Goal: Task Accomplishment & Management: Use online tool/utility

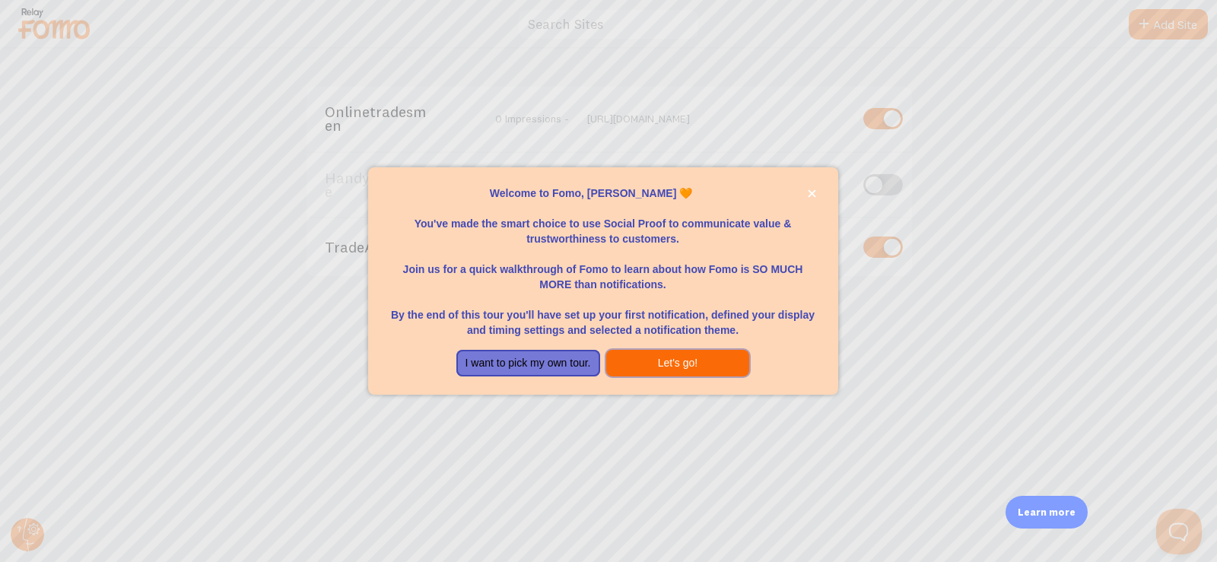
click at [671, 357] on button "Let's go!" at bounding box center [678, 363] width 144 height 27
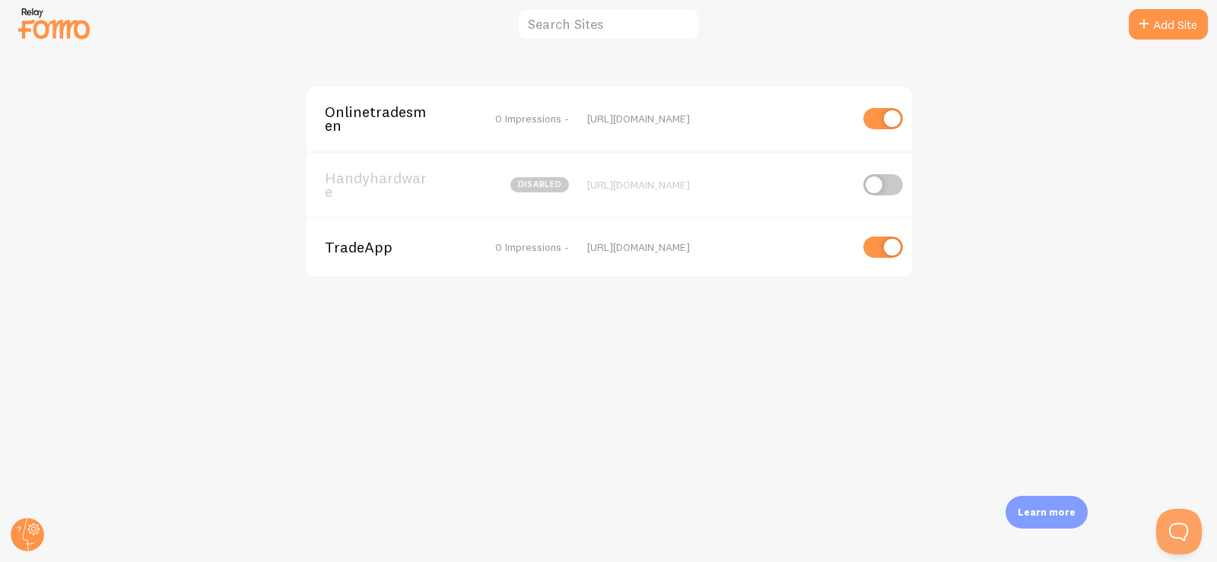
click at [365, 249] on span "TradeApp" at bounding box center [386, 247] width 122 height 14
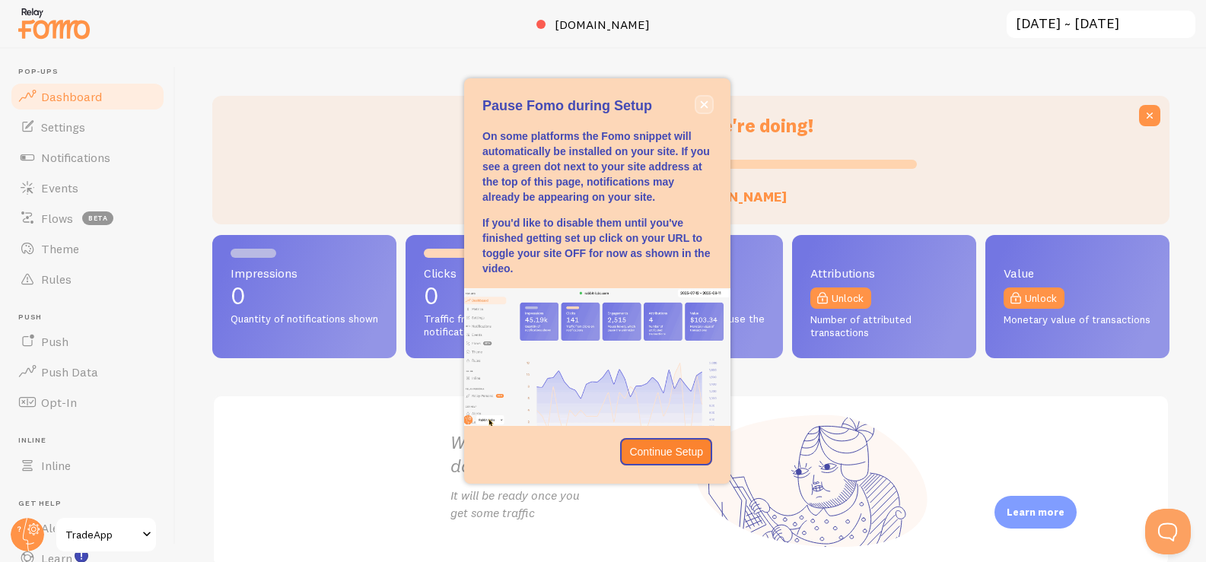
click at [704, 102] on icon "close," at bounding box center [704, 104] width 8 height 8
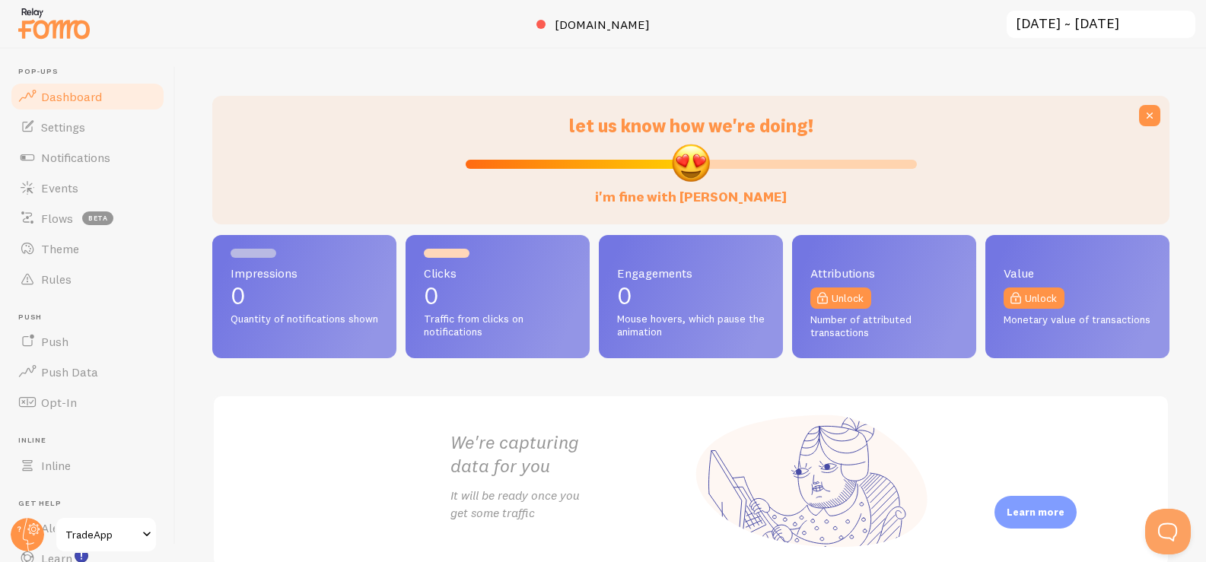
click at [52, 30] on img at bounding box center [54, 23] width 76 height 39
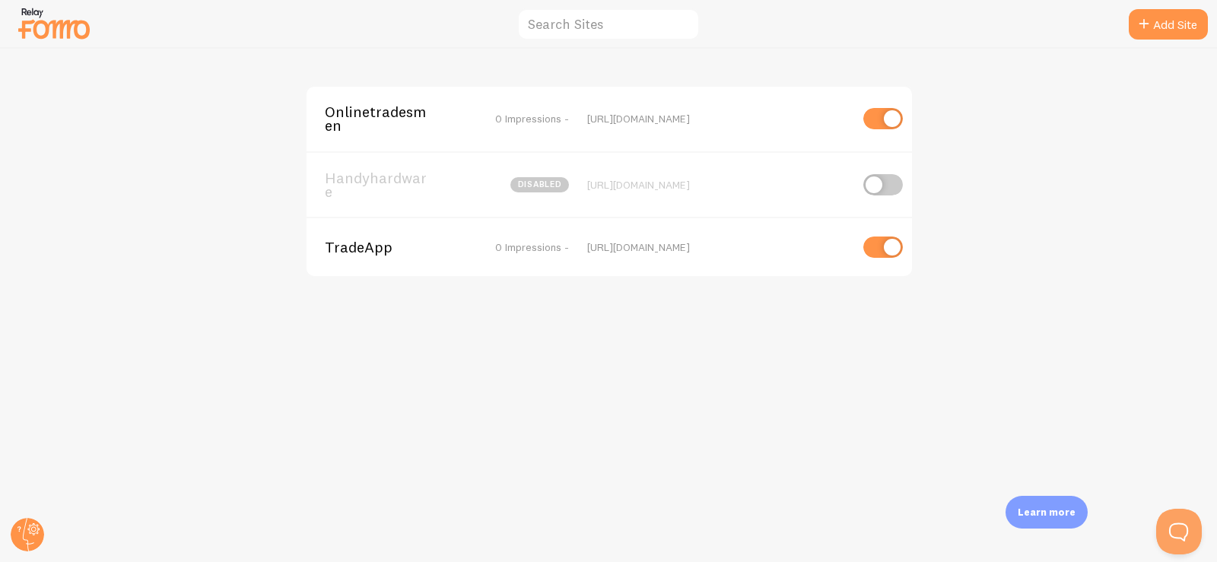
click at [377, 105] on span "Onlinetradesmen" at bounding box center [386, 119] width 122 height 28
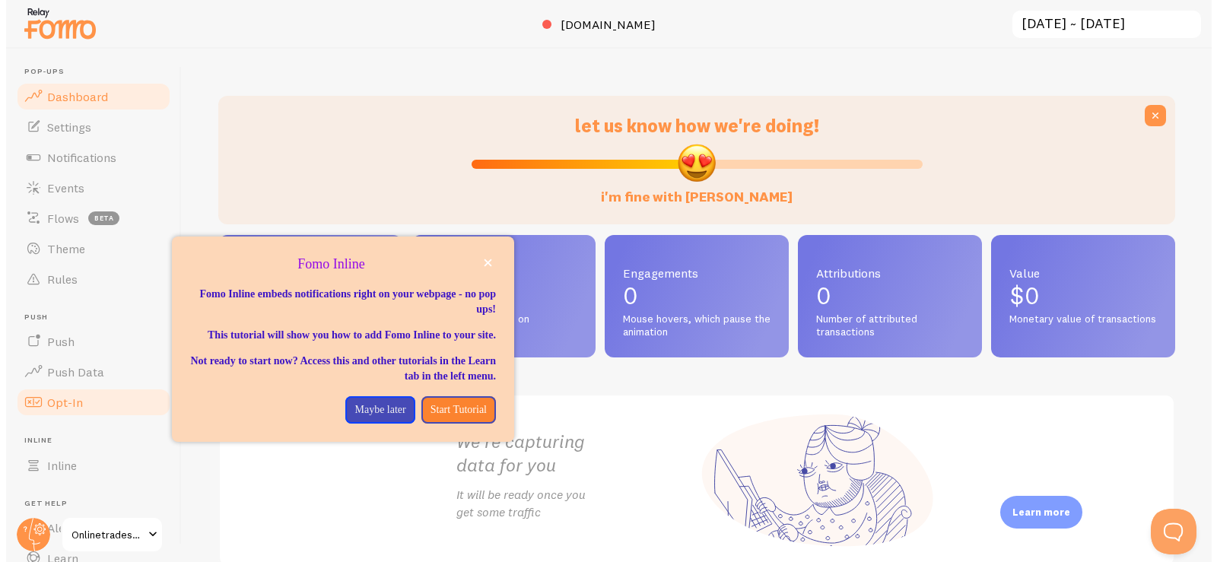
scroll to position [97, 0]
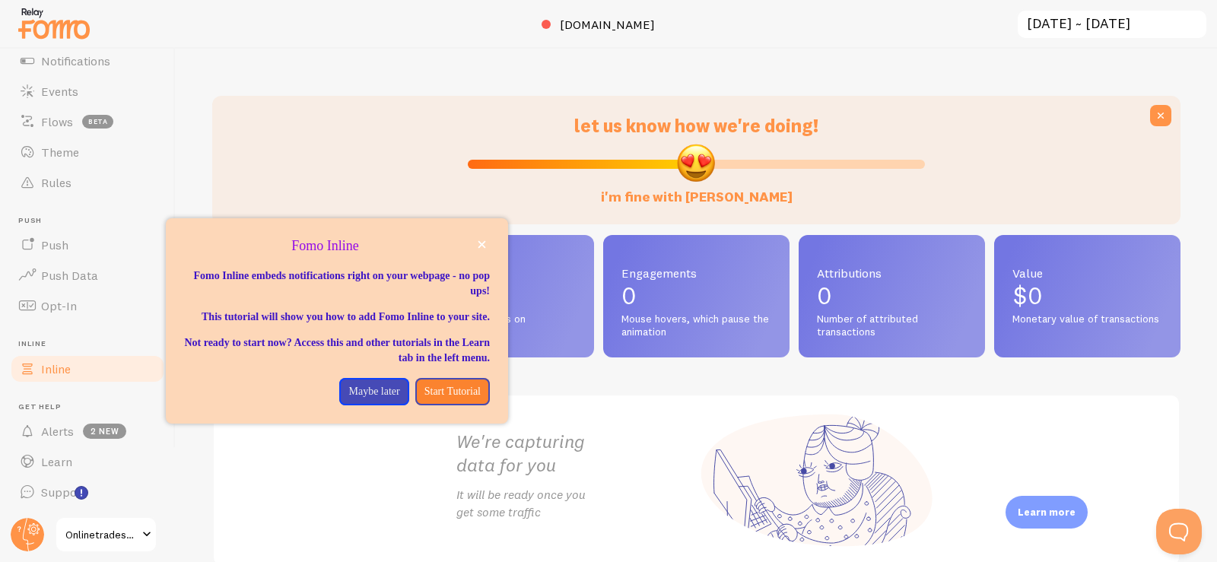
click at [56, 367] on span "Inline" at bounding box center [56, 368] width 30 height 15
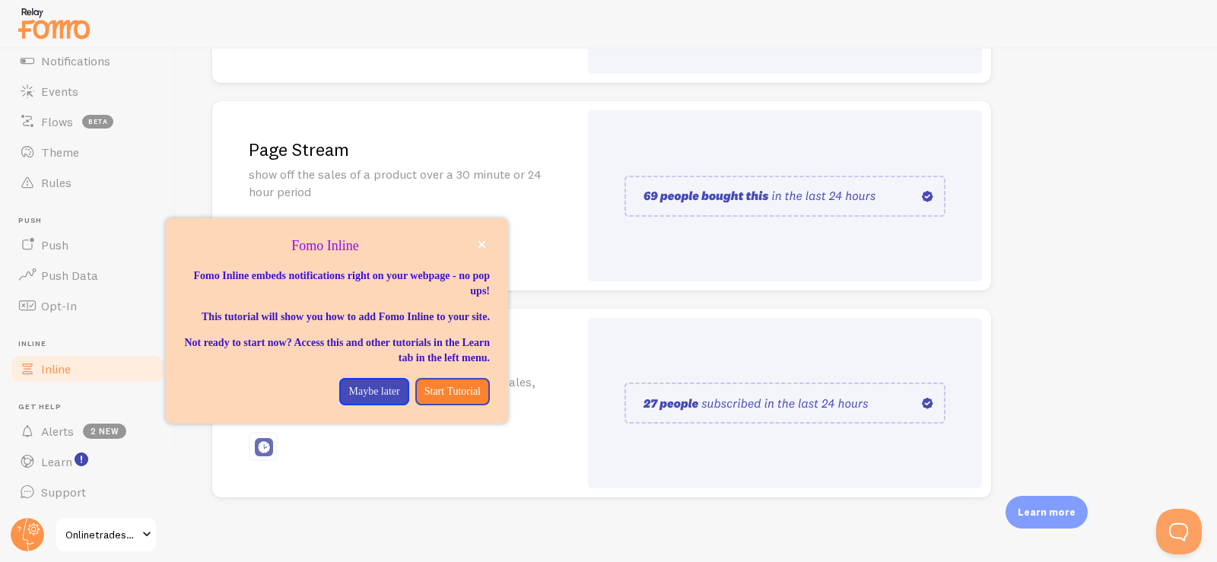
scroll to position [358, 0]
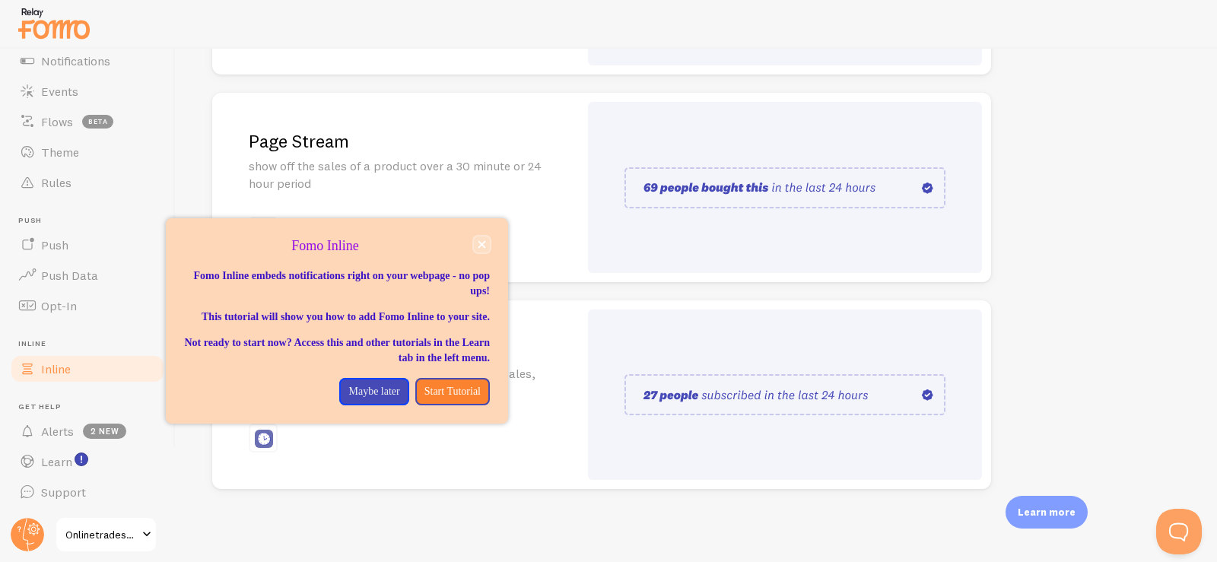
click at [482, 240] on icon "close," at bounding box center [482, 244] width 8 height 8
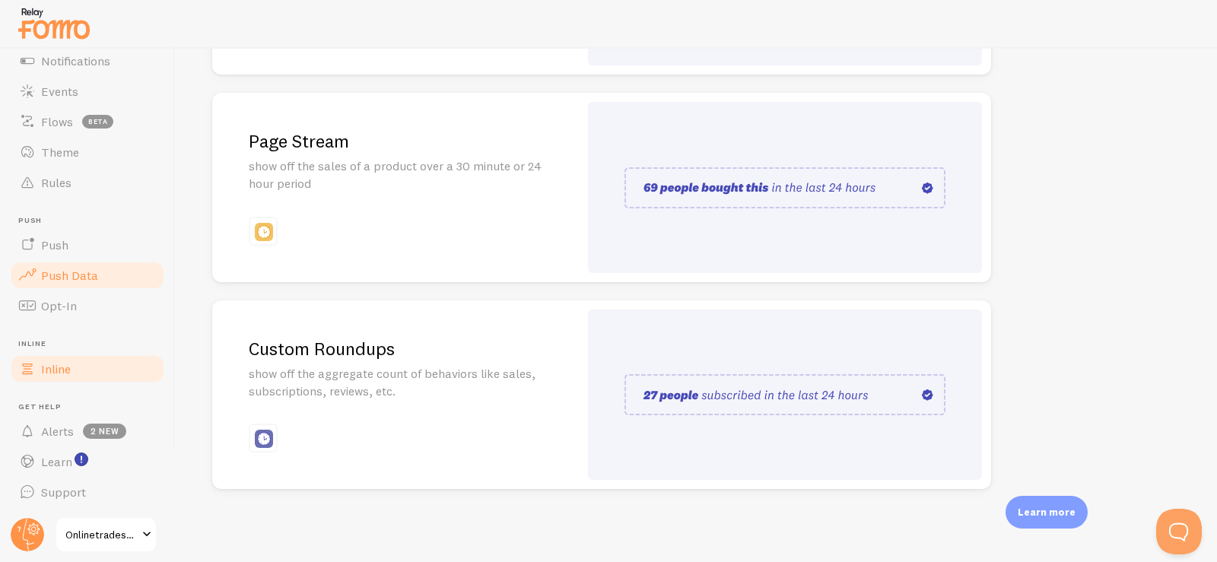
click at [86, 269] on span "Push Data" at bounding box center [69, 275] width 57 height 15
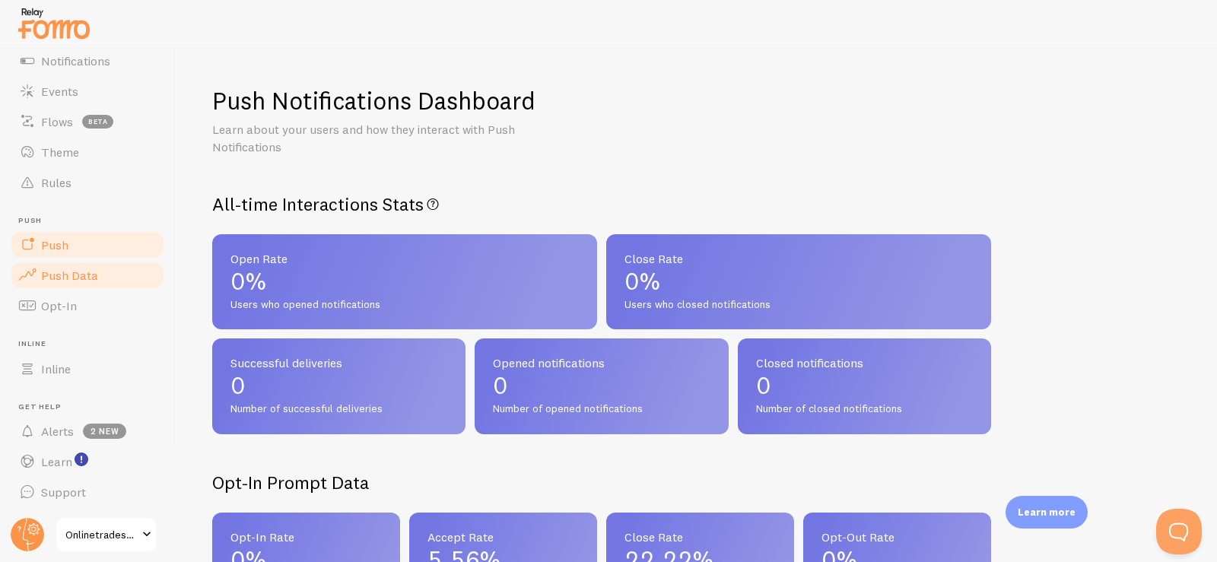
click at [86, 248] on link "Push" at bounding box center [87, 245] width 157 height 30
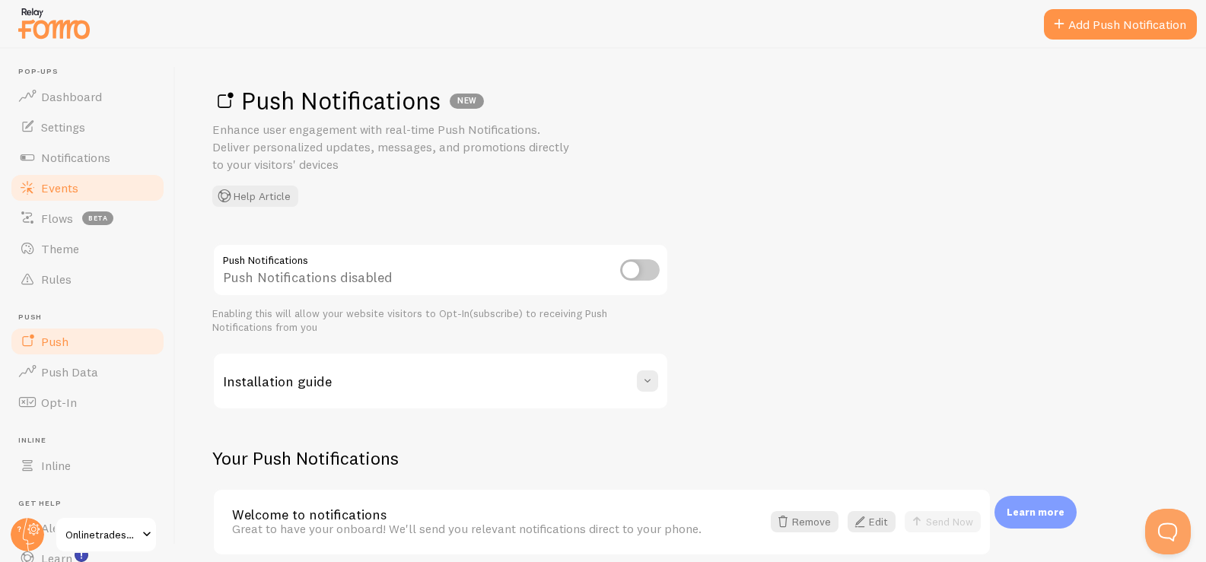
click at [87, 180] on link "Events" at bounding box center [87, 188] width 157 height 30
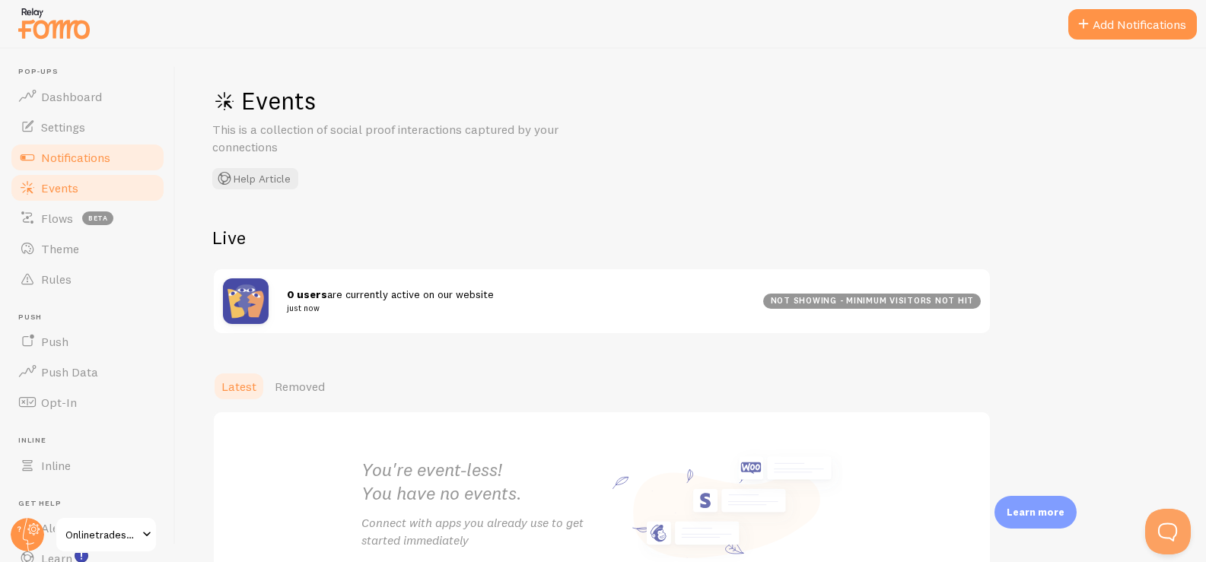
click at [91, 148] on link "Notifications" at bounding box center [87, 157] width 157 height 30
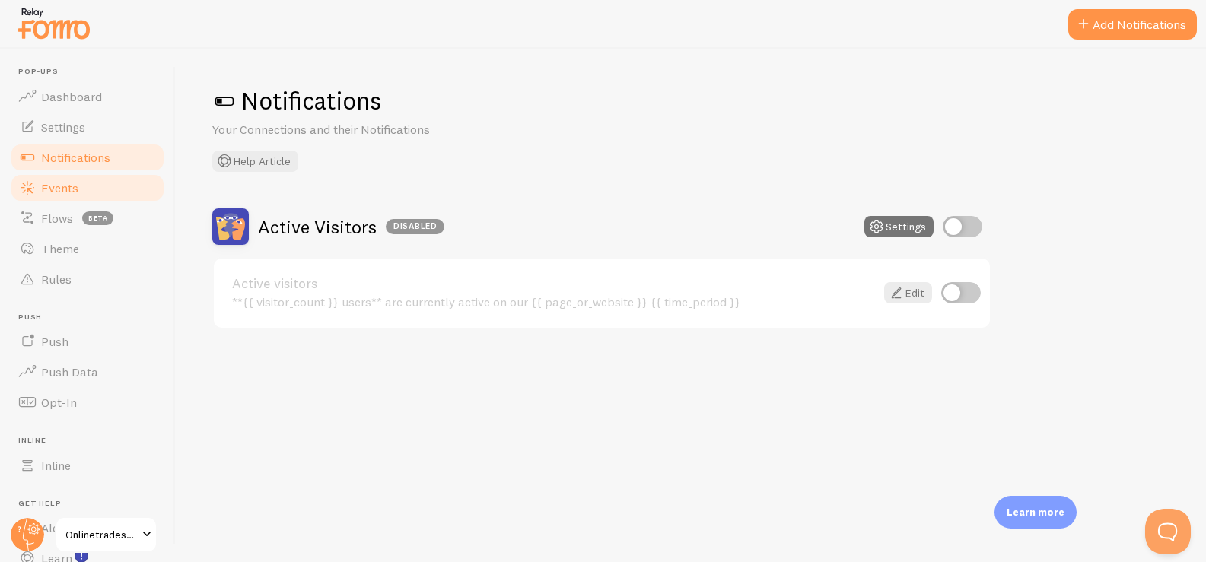
click at [78, 186] on span "Events" at bounding box center [59, 187] width 37 height 15
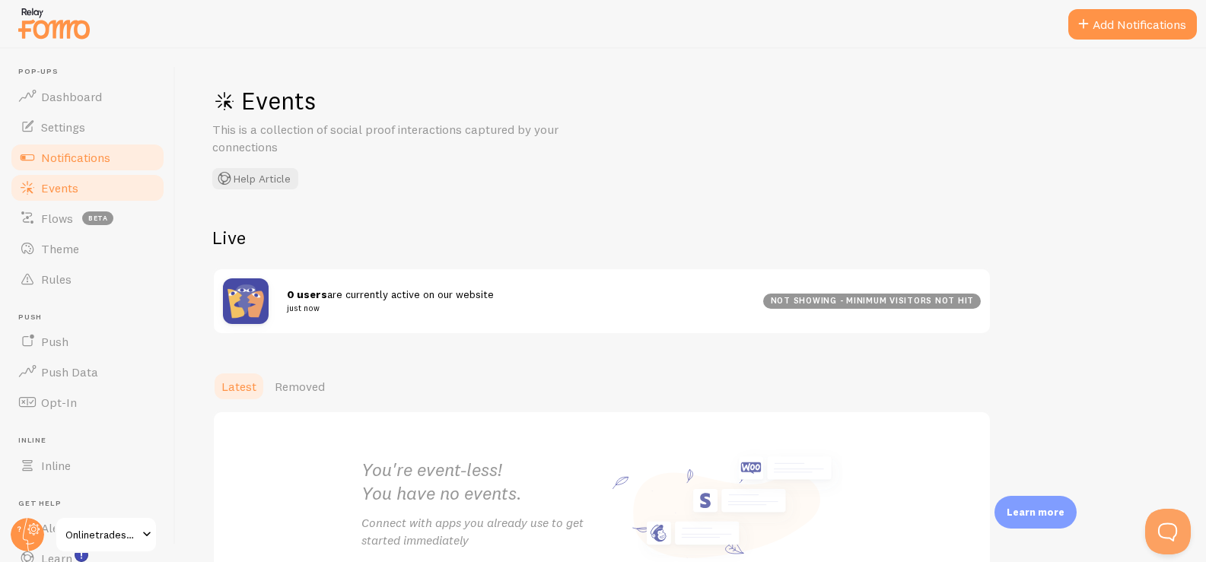
click at [105, 156] on span "Notifications" at bounding box center [75, 157] width 69 height 15
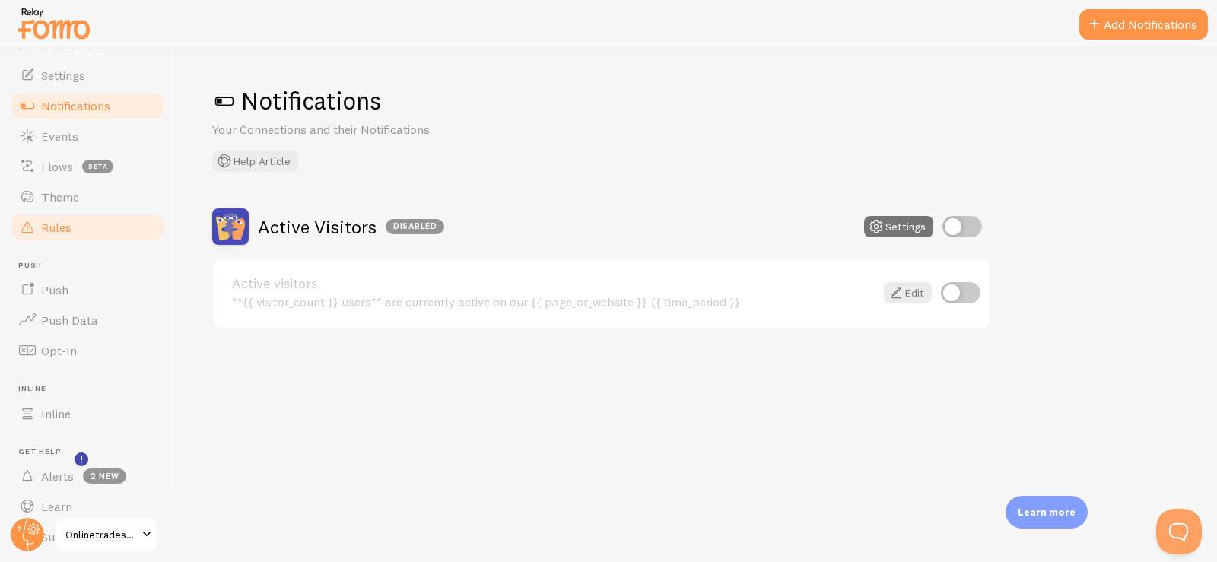
scroll to position [97, 0]
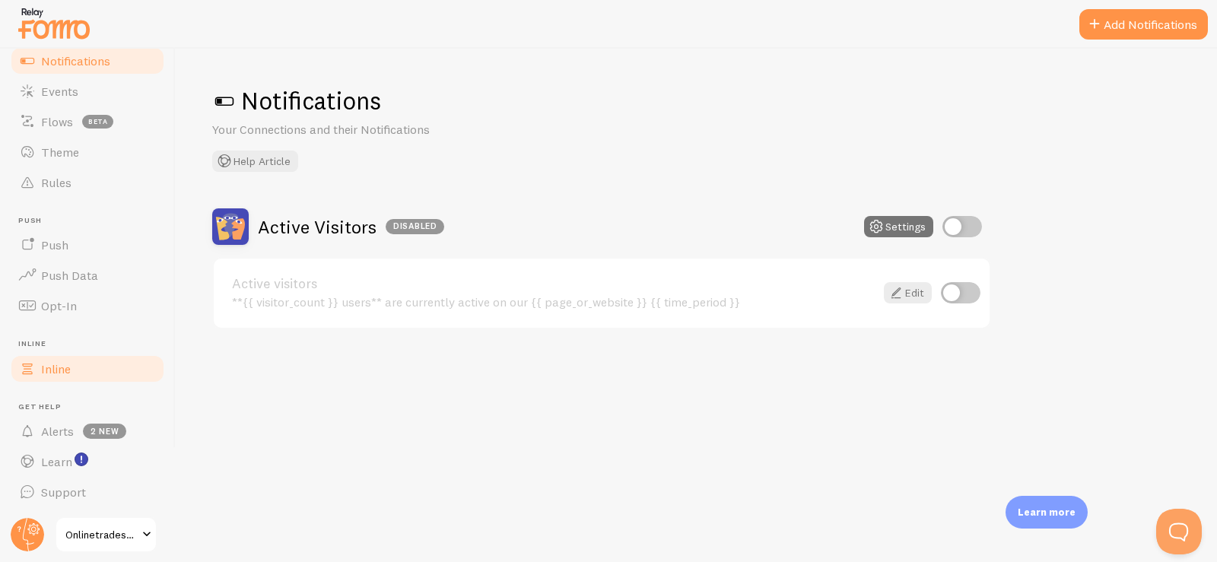
click at [58, 364] on span "Inline" at bounding box center [56, 368] width 30 height 15
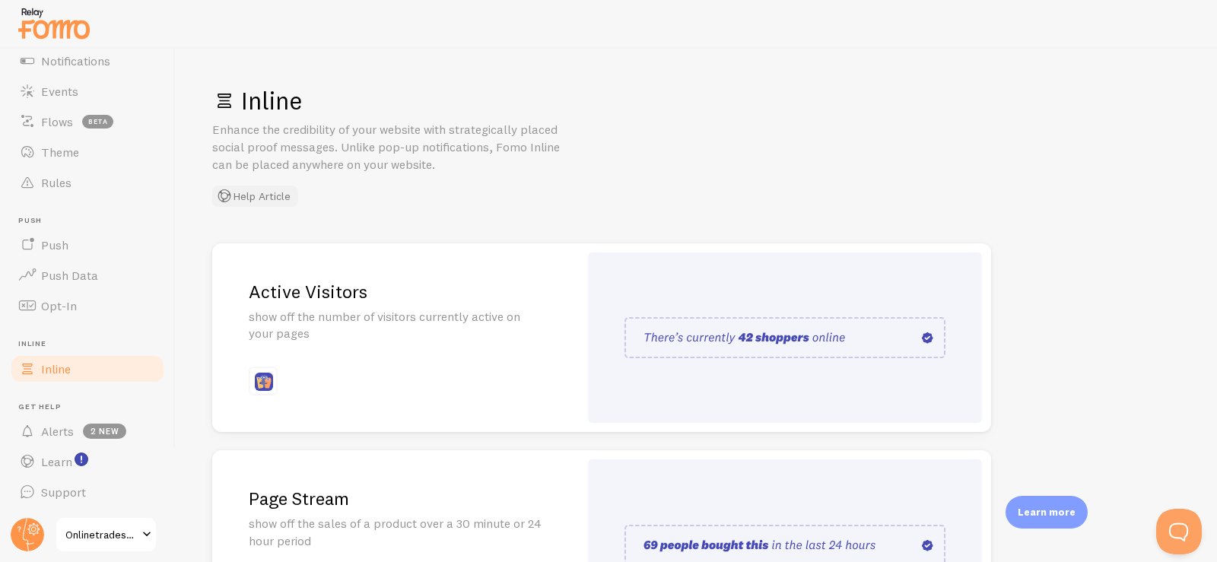
click at [254, 197] on button "Help Article" at bounding box center [255, 196] width 86 height 21
